Goal: Find specific page/section: Find specific page/section

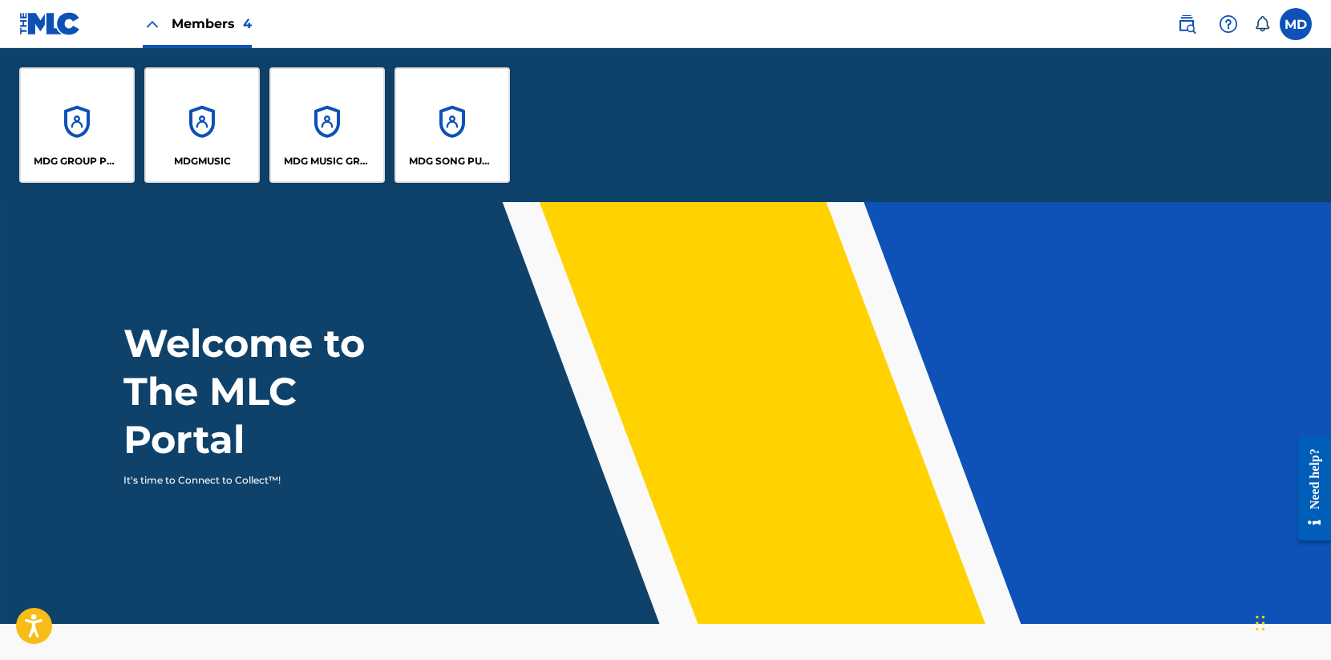
click at [334, 147] on div "MDG MUSIC GROUP" at bounding box center [326, 124] width 115 height 115
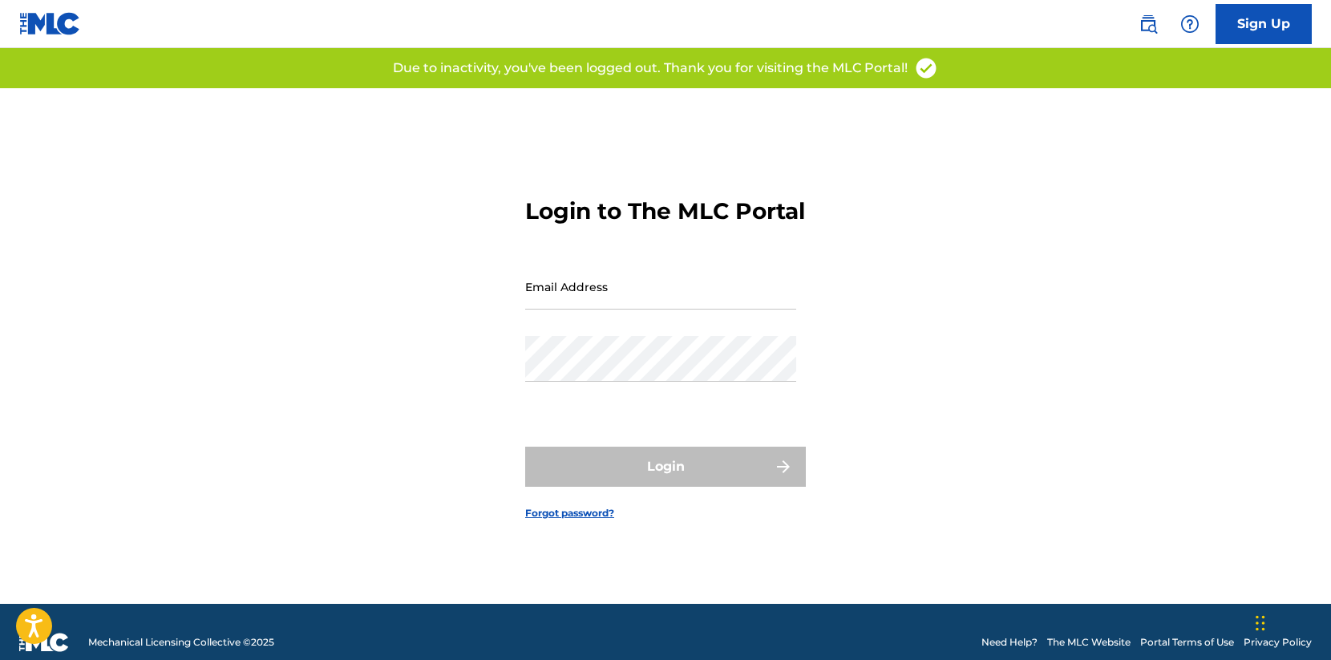
type input "[EMAIL_ADDRESS][DOMAIN_NAME]"
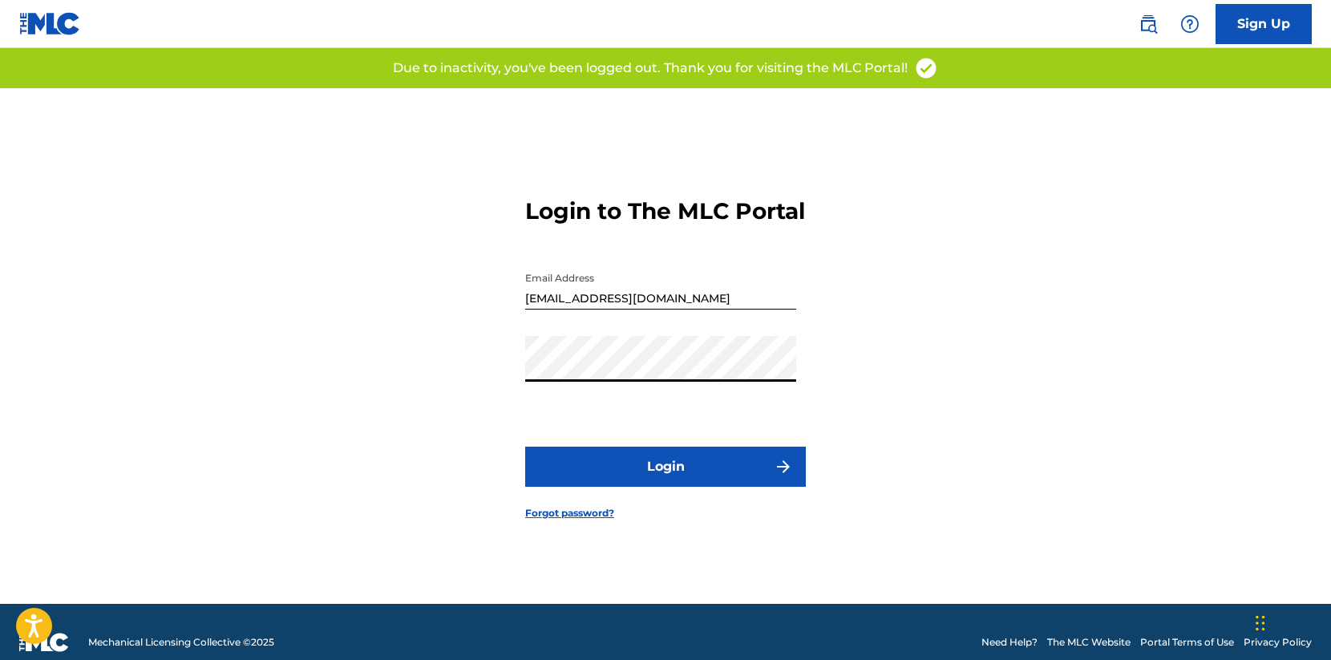
click at [598, 479] on button "Login" at bounding box center [665, 467] width 281 height 40
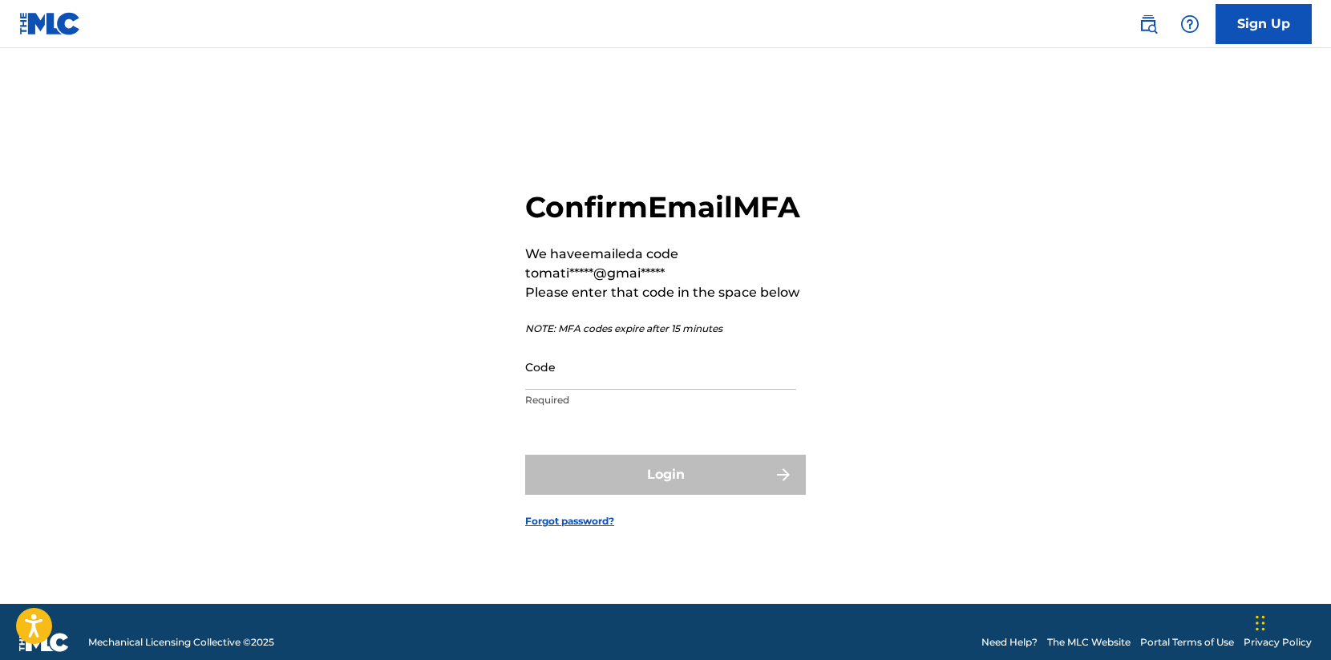
click at [637, 390] on input "Code" at bounding box center [660, 367] width 271 height 46
paste input "855524"
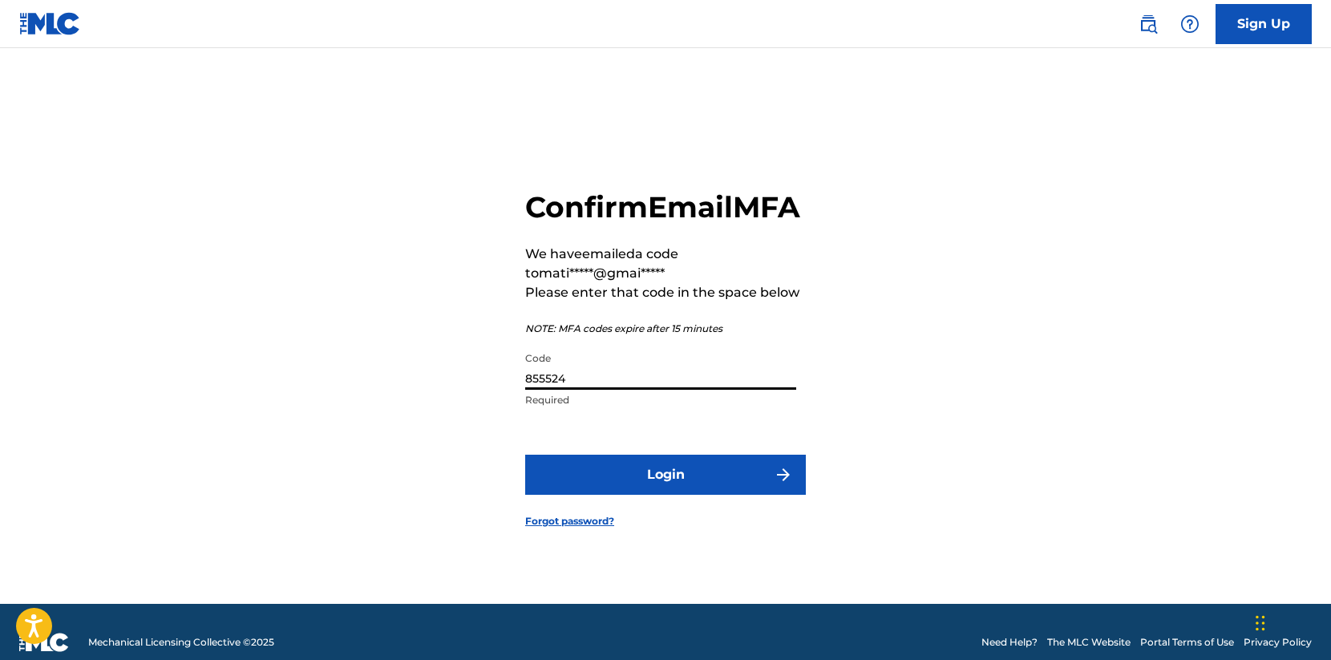
type input "855524"
click at [609, 495] on button "Login" at bounding box center [665, 475] width 281 height 40
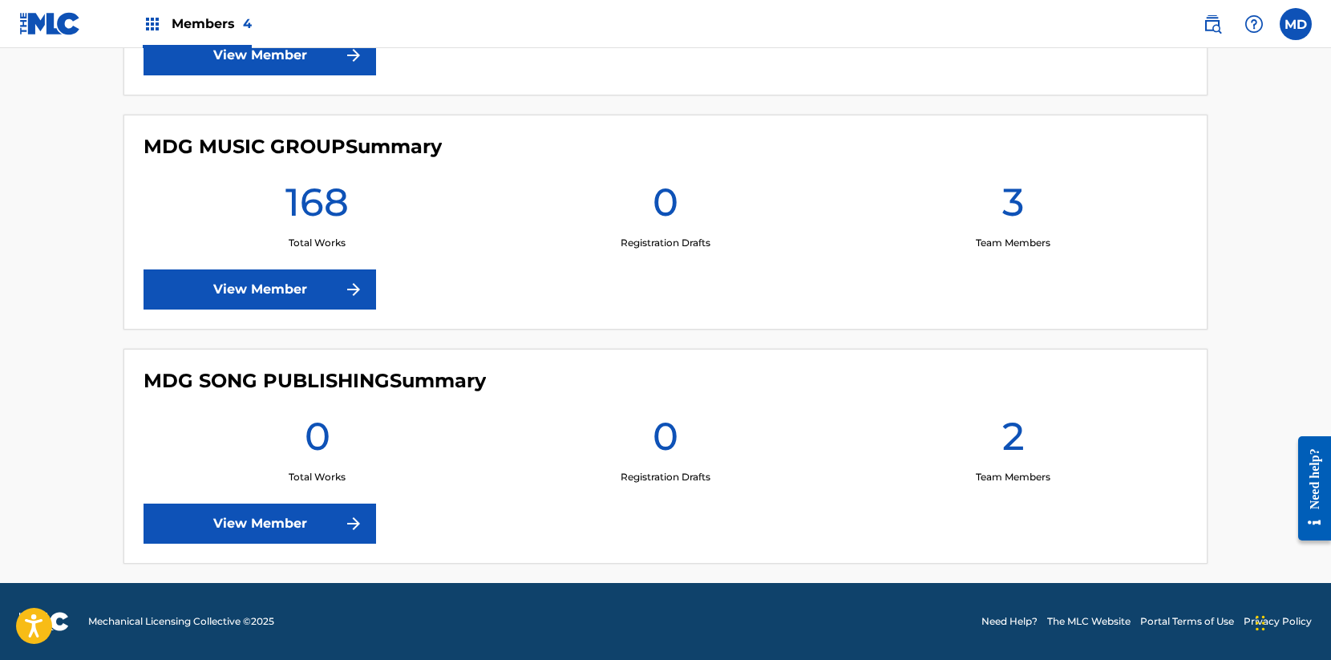
scroll to position [864, 0]
click at [301, 296] on link "View Member" at bounding box center [260, 289] width 233 height 40
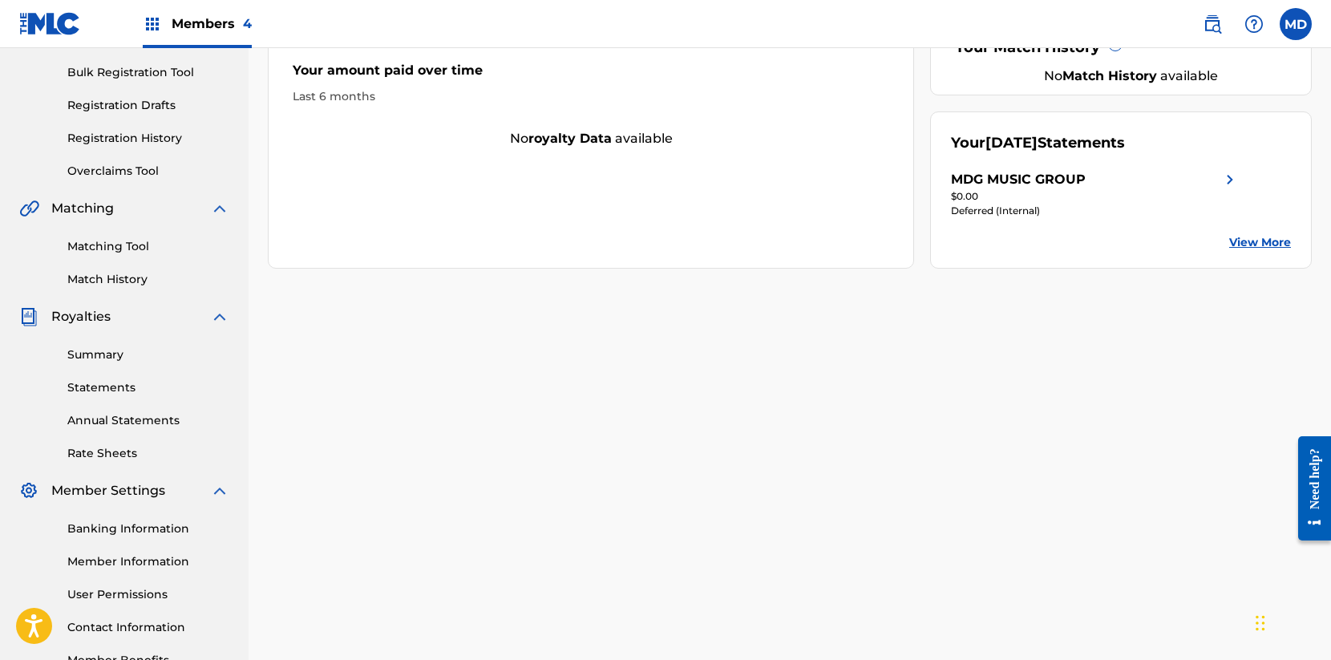
scroll to position [320, 0]
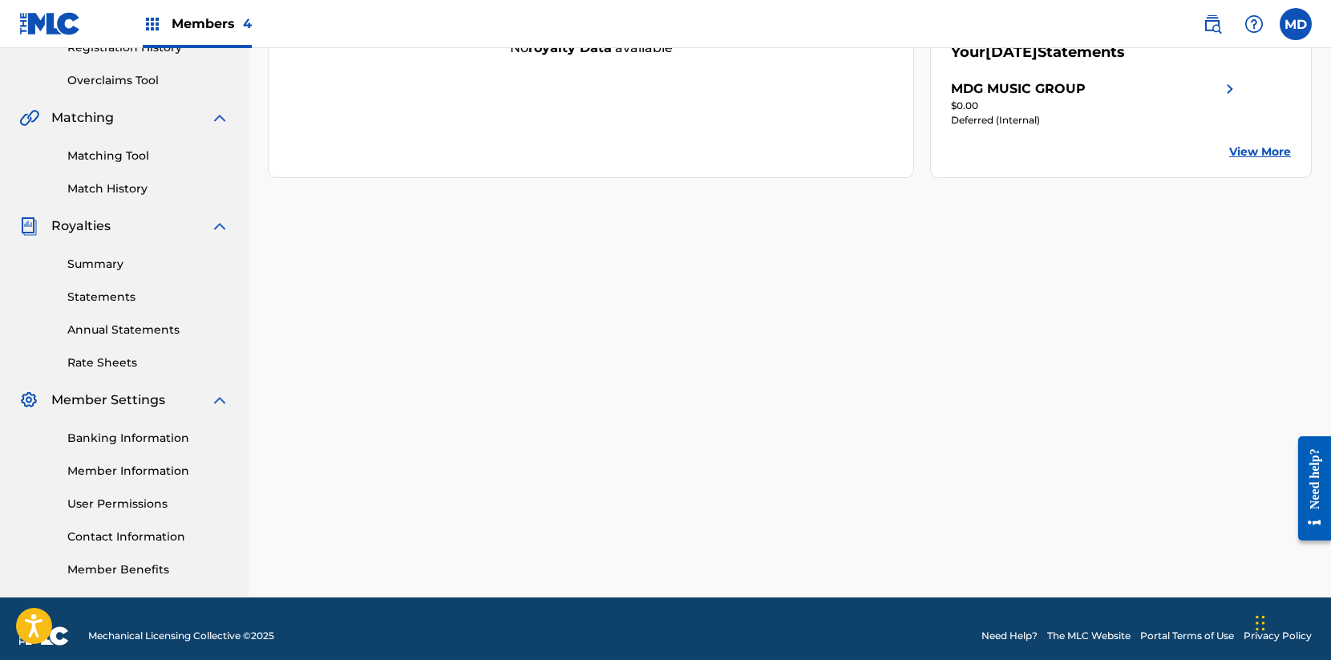
click at [126, 472] on link "Member Information" at bounding box center [148, 471] width 162 height 17
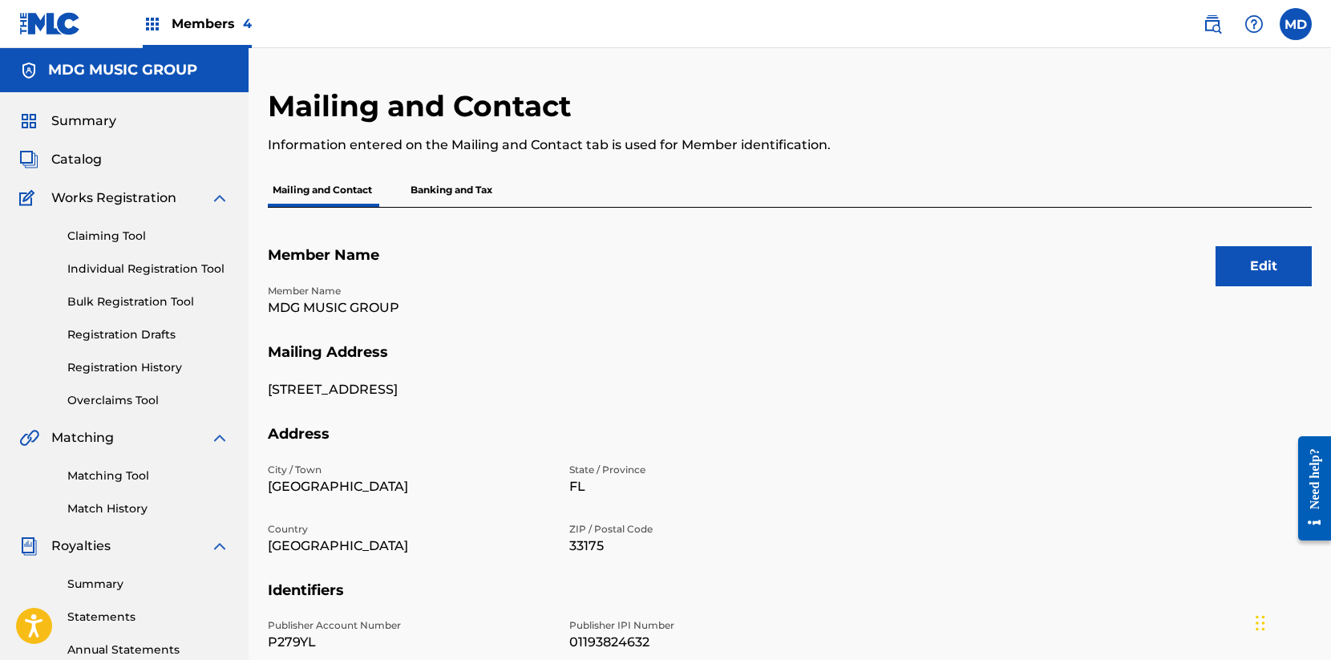
click at [209, 22] on span "Members 4" at bounding box center [212, 23] width 80 height 18
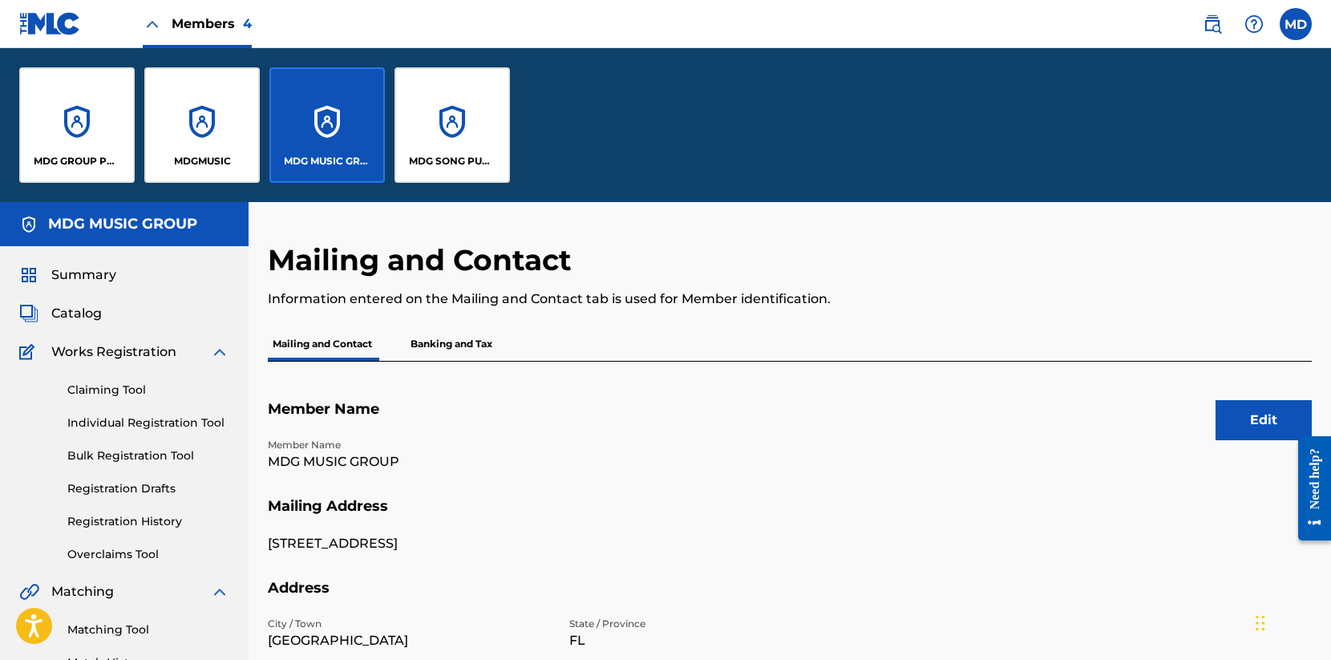
click at [453, 151] on div "MDG SONG PUBLISHING" at bounding box center [452, 124] width 115 height 115
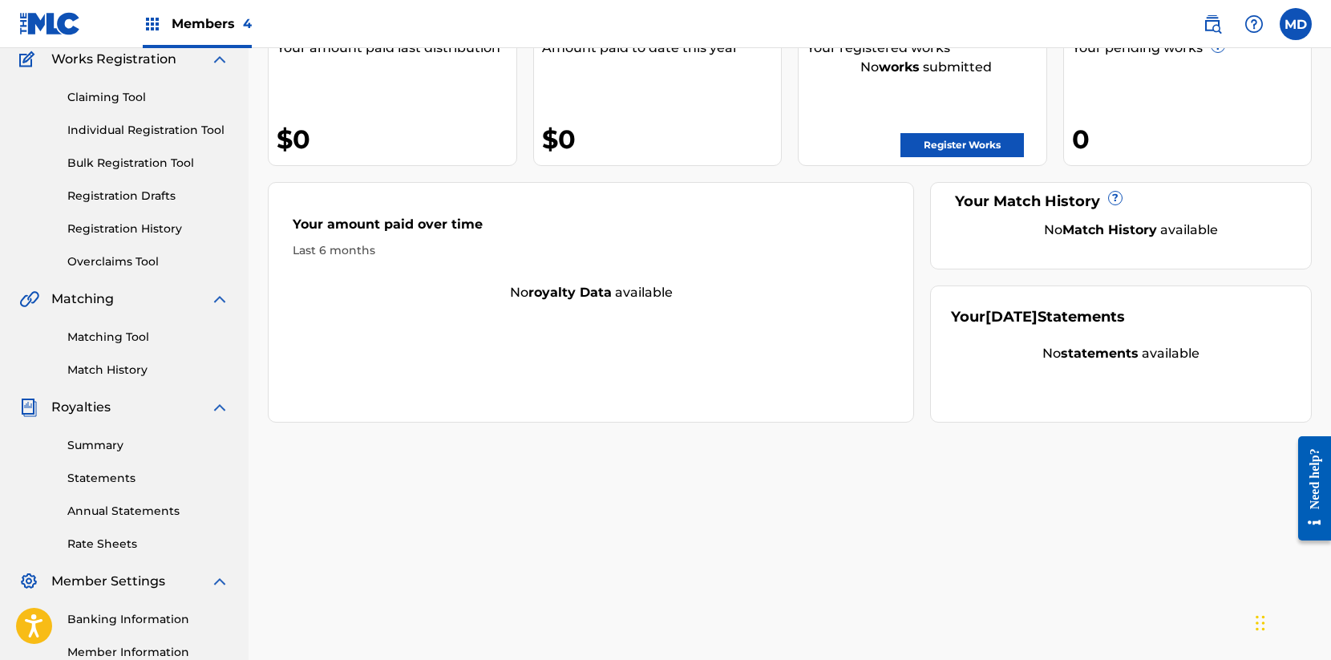
scroll to position [334, 0]
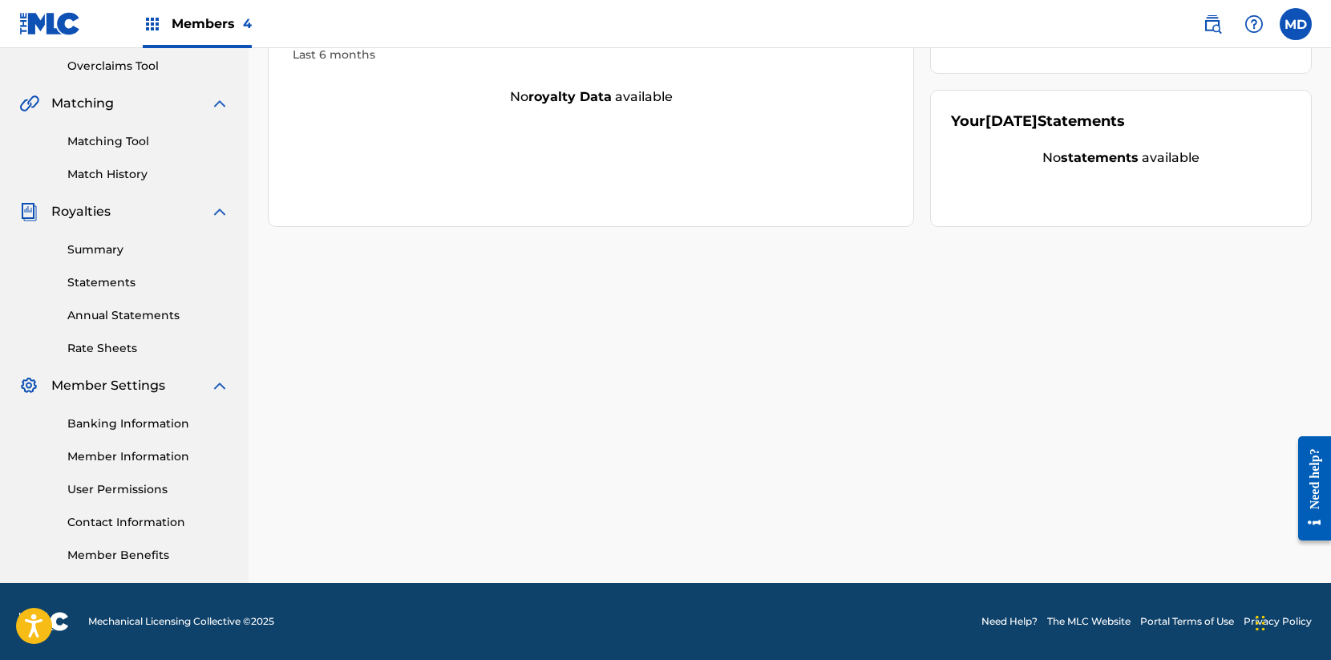
click at [117, 459] on link "Member Information" at bounding box center [148, 456] width 162 height 17
